Goal: Information Seeking & Learning: Learn about a topic

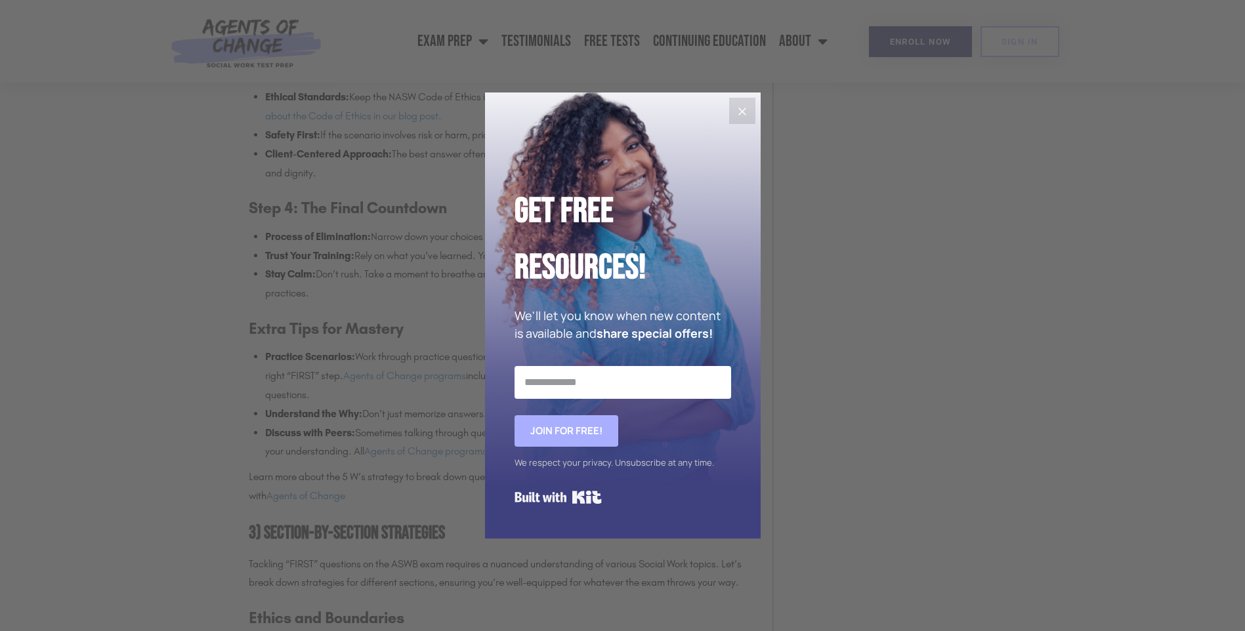
scroll to position [1575, 0]
click at [743, 110] on icon "Close" at bounding box center [742, 112] width 8 height 8
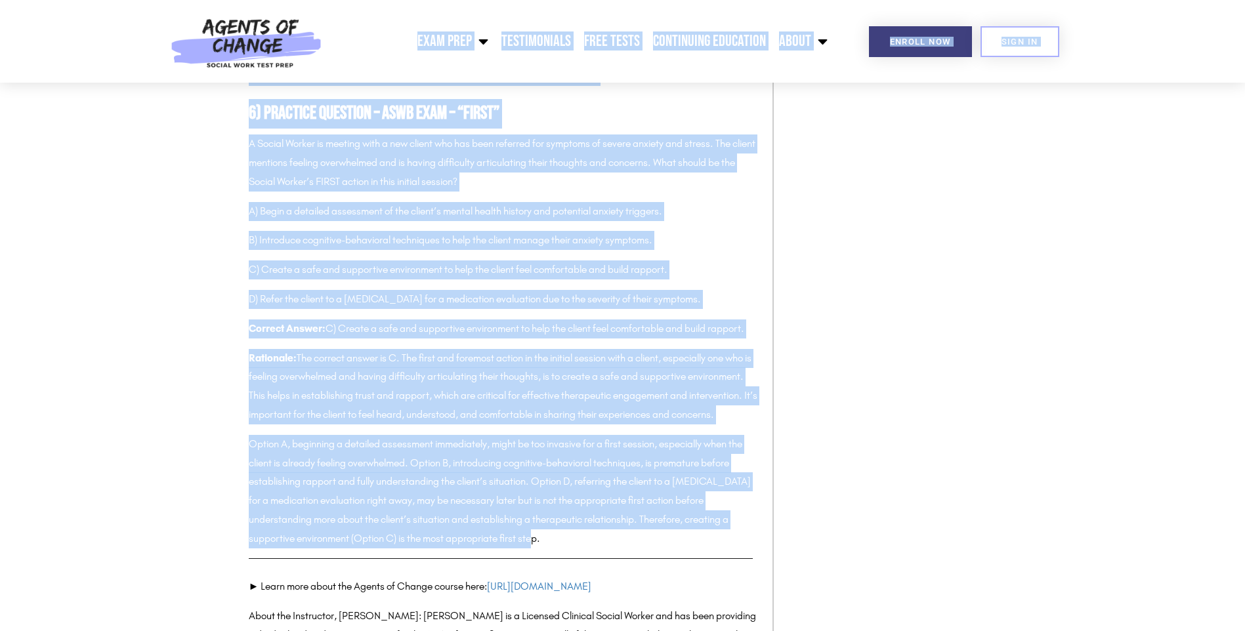
scroll to position [3979, 0]
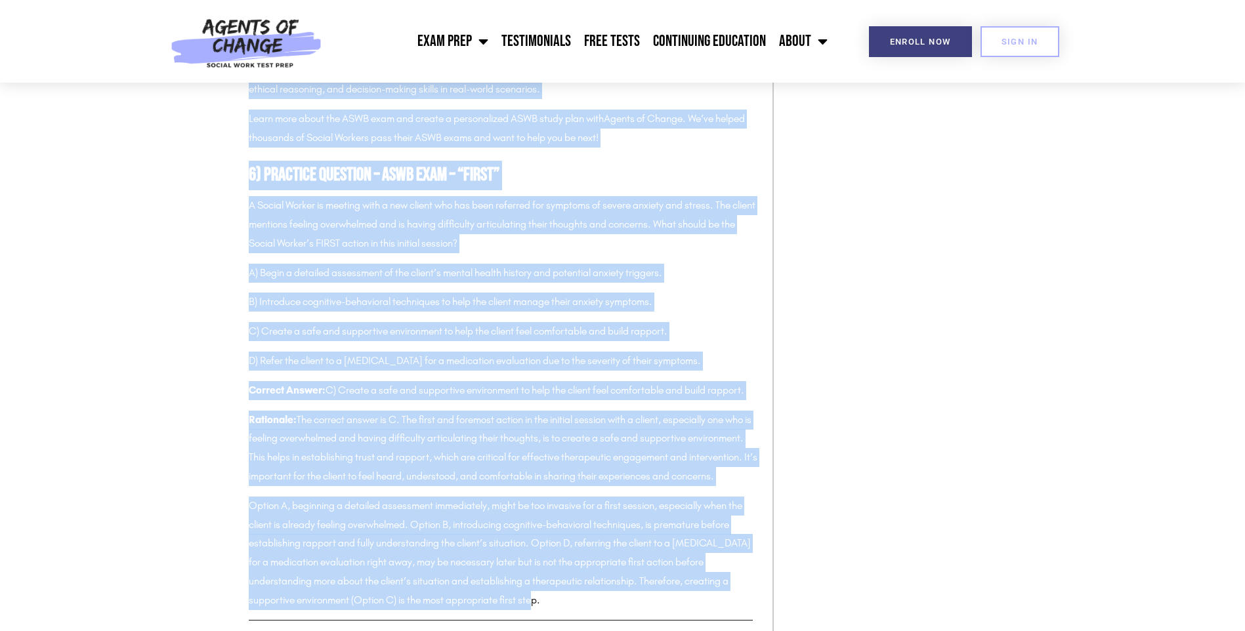
drag, startPoint x: 511, startPoint y: 541, endPoint x: 305, endPoint y: 99, distance: 487.7
click at [304, 97] on div "Mastering the art of answering “FIRST” questions on the ASWB Exam is an importa…" at bounding box center [504, 311] width 511 height 597
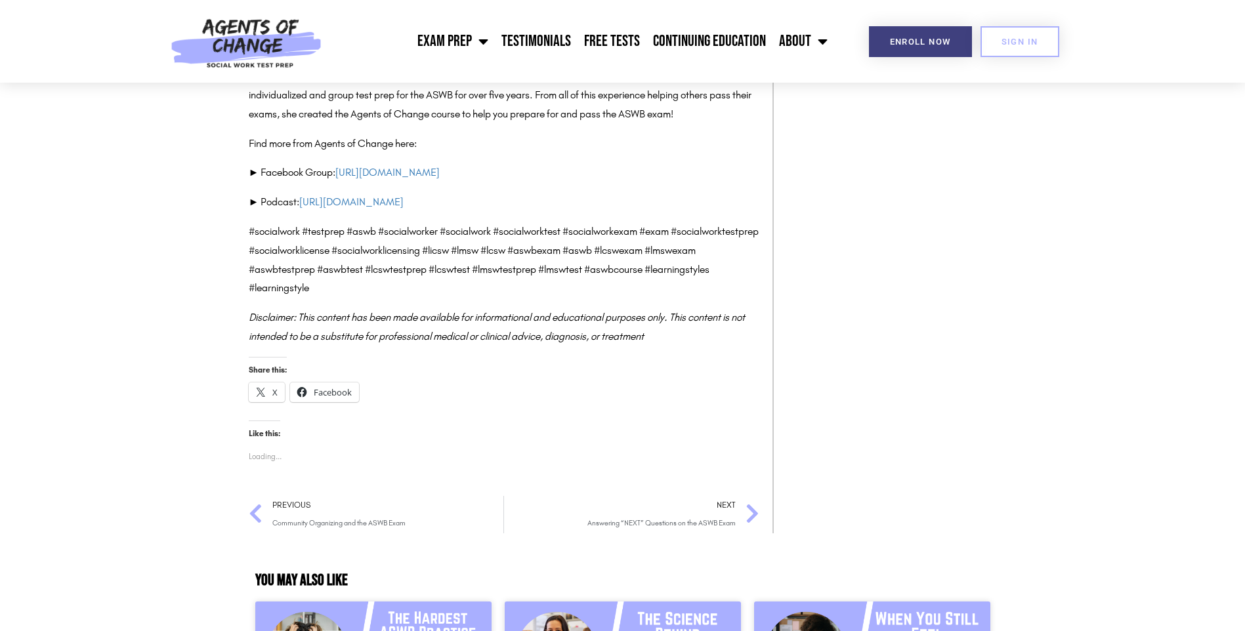
scroll to position [4483, 0]
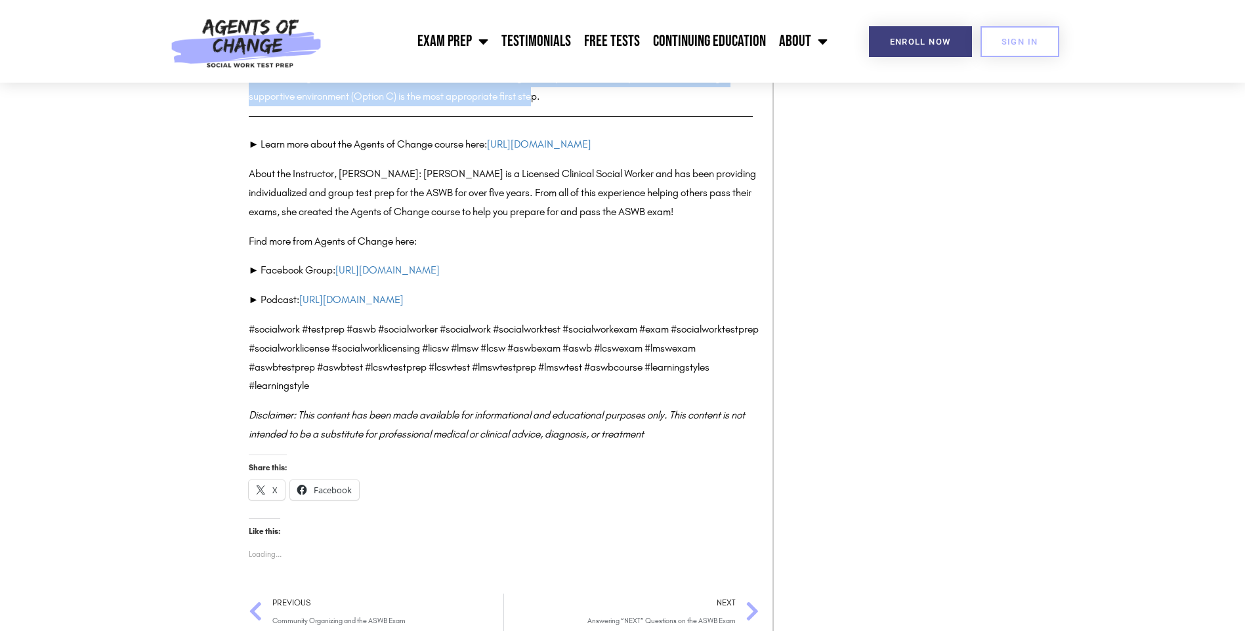
drag, startPoint x: 249, startPoint y: 306, endPoint x: 513, endPoint y: 186, distance: 290.5
drag, startPoint x: 513, startPoint y: 186, endPoint x: 459, endPoint y: 178, distance: 54.5
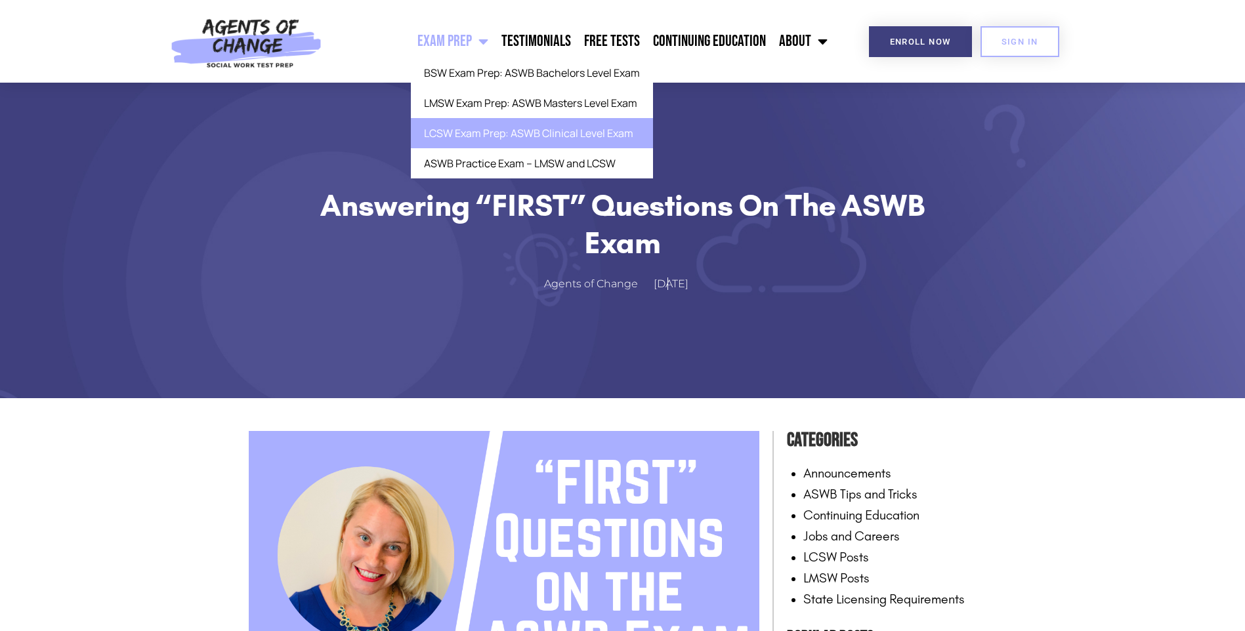
click at [491, 136] on link "LCSW Exam Prep: ASWB Clinical Level Exam" at bounding box center [532, 133] width 242 height 30
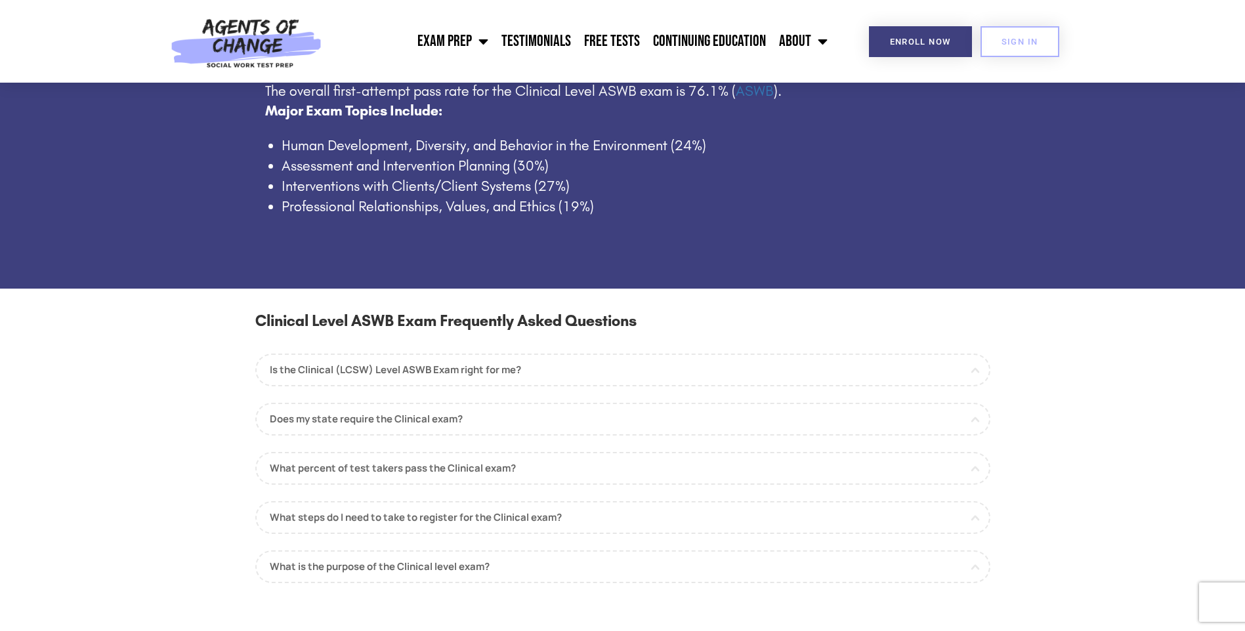
scroll to position [984, 0]
